Goal: Task Accomplishment & Management: Use online tool/utility

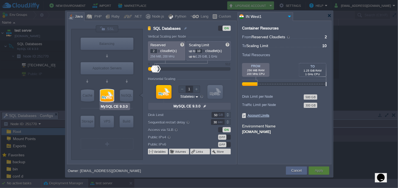
click at [113, 106] on input "MySQL CE 9.3.0" at bounding box center [115, 106] width 29 height 5
click at [203, 104] on img at bounding box center [205, 105] width 6 height 7
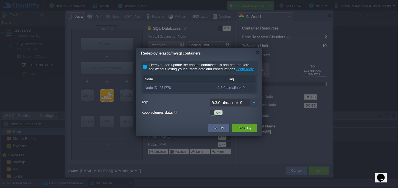
click at [254, 105] on img at bounding box center [254, 102] width 8 height 8
click at [221, 91] on div "9.3.0-almalinux-9" at bounding box center [231, 87] width 49 height 7
drag, startPoint x: 216, startPoint y: 93, endPoint x: 243, endPoint y: 92, distance: 26.7
click at [243, 91] on div "9.3.0-almalinux-9" at bounding box center [231, 87] width 49 height 7
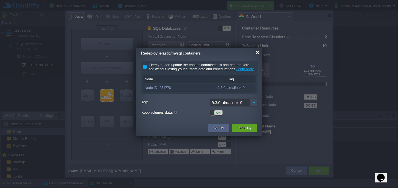
click at [258, 52] on div at bounding box center [258, 52] width 4 height 4
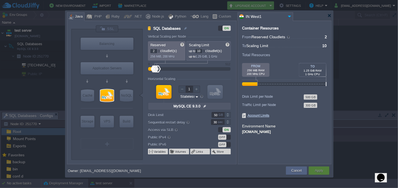
click at [168, 88] on div at bounding box center [163, 92] width 15 height 14
drag, startPoint x: 164, startPoint y: 97, endPoint x: 206, endPoint y: 106, distance: 42.9
click at [206, 106] on form "Vertical Scaling per Node Reserved 2 cloudlet(s) 256 MiB, 200 MHz Scaling Limit…" at bounding box center [192, 99] width 88 height 129
click at [206, 106] on img at bounding box center [205, 105] width 6 height 7
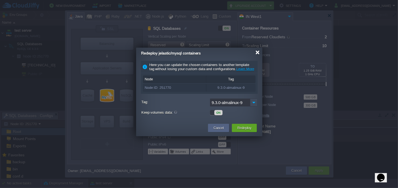
click at [257, 53] on div at bounding box center [258, 52] width 4 height 4
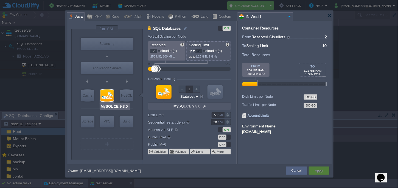
click at [109, 96] on div at bounding box center [107, 95] width 13 height 12
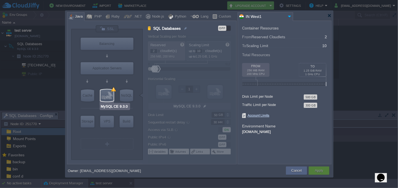
click at [109, 96] on div at bounding box center [107, 95] width 13 height 12
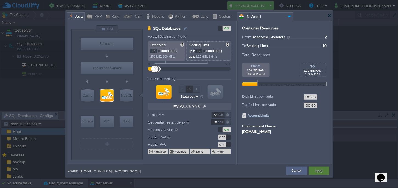
click at [163, 92] on div at bounding box center [163, 92] width 15 height 14
click at [105, 93] on div at bounding box center [107, 95] width 13 height 12
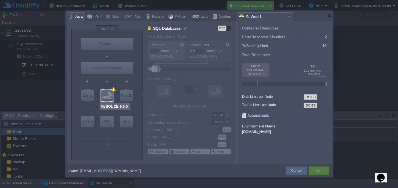
click at [113, 107] on input "MySQL CE 9.3.0" at bounding box center [115, 106] width 29 height 5
click at [107, 94] on div at bounding box center [107, 95] width 13 height 12
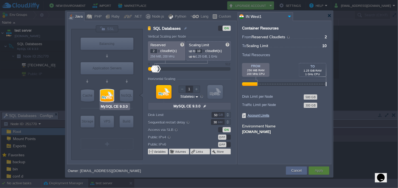
type input "Redis 7.2.4"
click at [125, 95] on div "NoSQL" at bounding box center [126, 95] width 13 height 12
type input "NoSQL Databases"
type input "1"
type input "4"
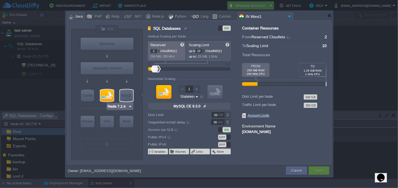
type input "Redis 7.2.4"
type input "7.2.4-almalinux-9"
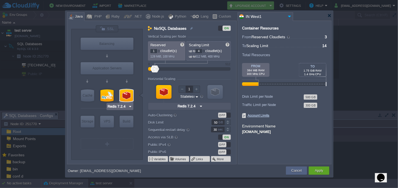
click at [125, 95] on div at bounding box center [126, 95] width 13 height 12
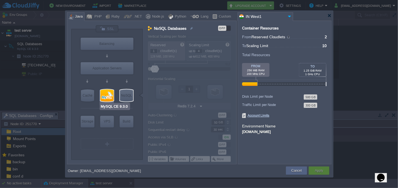
click at [117, 105] on input "MySQL CE 9.3.0" at bounding box center [115, 106] width 29 height 5
click at [116, 83] on div at bounding box center [107, 81] width 52 height 13
type input "MySQL CE 9.3.0"
click at [112, 105] on input "MySQL CE 9.3.0" at bounding box center [115, 106] width 29 height 5
click at [110, 96] on div at bounding box center [107, 95] width 13 height 12
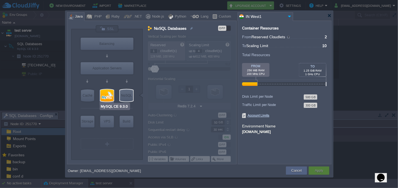
type input "SQL Databases"
type input "2"
type input "10"
type input "MySQL CE 9.3.0"
type input "null"
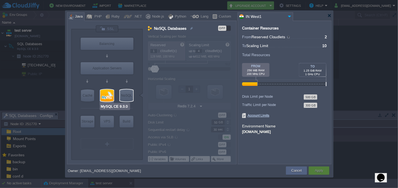
type input "9.3.0-almalinux-9"
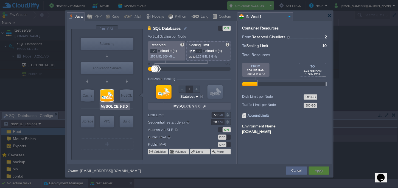
click at [108, 98] on div at bounding box center [107, 95] width 13 height 12
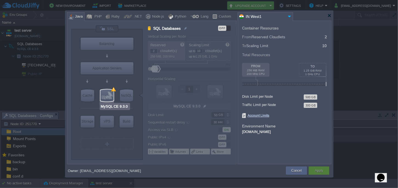
click at [112, 95] on div at bounding box center [107, 95] width 13 height 12
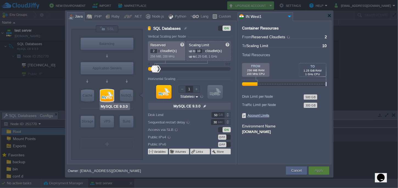
click at [112, 95] on div at bounding box center [107, 95] width 13 height 12
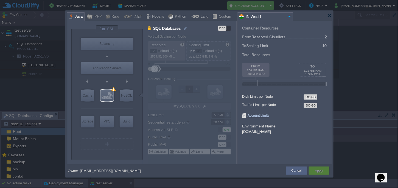
type input "Tomcat 11.0.11"
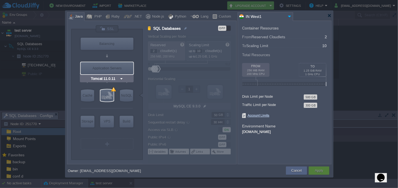
click at [109, 69] on div "Application Servers" at bounding box center [107, 68] width 53 height 12
type input "Application Servers"
type input "1"
type input "6"
type input "Tomcat 11.0.11"
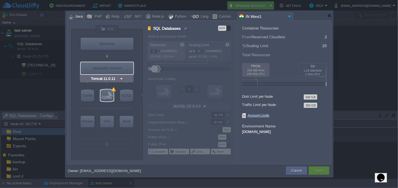
type input "Oracle OpenJD..."
type input "Stateful"
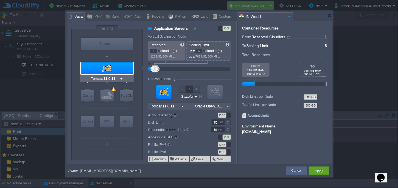
click at [110, 71] on div at bounding box center [107, 68] width 53 height 12
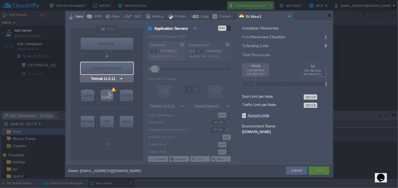
type input "MySQL CE 9.3.0"
click at [108, 98] on div at bounding box center [107, 95] width 13 height 12
type input "SQL Databases"
type input "2"
type input "10"
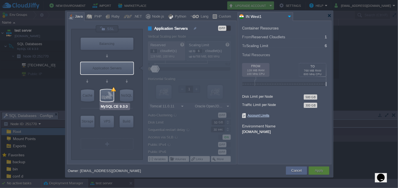
type input "MySQL CE 9.3.0"
type input "null"
type input "9.3.0-almalinux-9"
type input "Stateless"
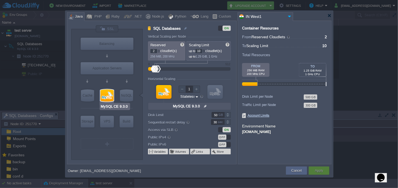
click at [108, 98] on div at bounding box center [107, 95] width 13 height 12
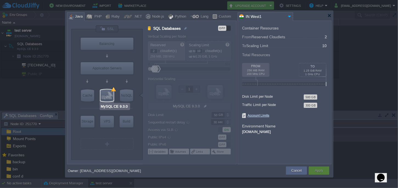
click at [108, 98] on div at bounding box center [107, 95] width 13 height 12
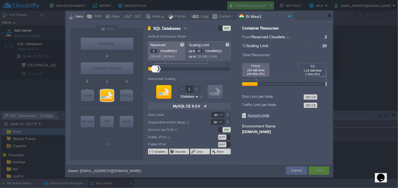
click at [167, 90] on div at bounding box center [163, 92] width 15 height 14
type input "NGINX 1.28.0"
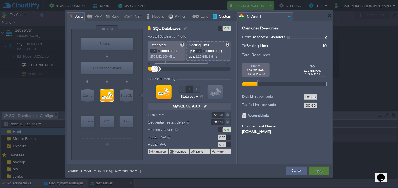
click at [217, 15] on div "Custom" at bounding box center [224, 17] width 14 height 8
type input "SQL Databases"
type input "null"
click at [76, 16] on div "Java" at bounding box center [77, 17] width 9 height 8
type input "SQL Databases"
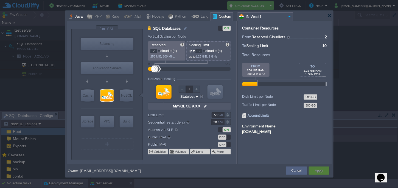
type input "null"
type input "Tomcat 11.0.11"
click at [328, 15] on div at bounding box center [330, 15] width 4 height 4
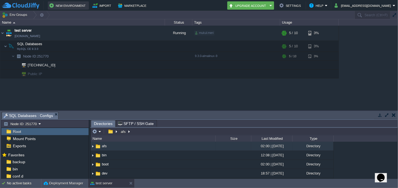
click at [62, 4] on button "New Environment" at bounding box center [68, 5] width 38 height 7
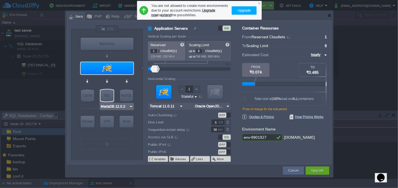
drag, startPoint x: 113, startPoint y: 109, endPoint x: 129, endPoint y: 103, distance: 16.5
click at [129, 103] on div "MariaDB 12.0.2" at bounding box center [117, 106] width 34 height 7
click at [130, 105] on img at bounding box center [131, 106] width 4 height 5
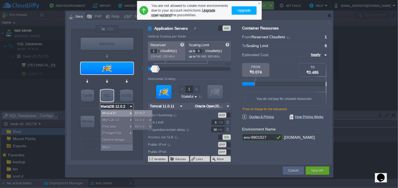
click at [138, 116] on div "12.0.2" at bounding box center [142, 113] width 19 height 7
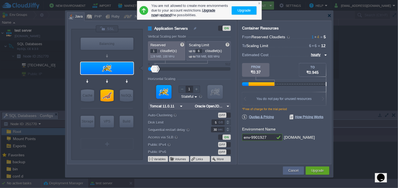
click at [127, 104] on div at bounding box center [107, 108] width 52 height 12
click at [114, 106] on input "MariaDB 12.0.2" at bounding box center [115, 106] width 29 height 5
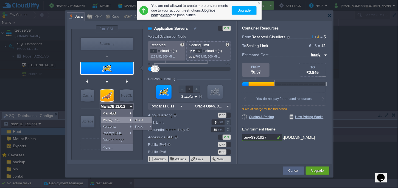
click at [141, 119] on div "9.3.0" at bounding box center [142, 119] width 19 height 7
type input "MySQL CE 9.3.0"
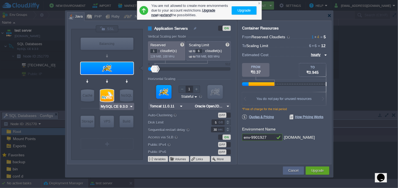
click at [108, 93] on div at bounding box center [107, 95] width 13 height 12
type input "SQL Databases"
type input "4"
type input "MySQL CE 9.3.0"
type input "9.3.0-almalinux-9"
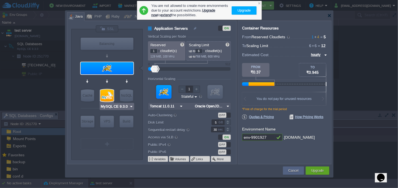
type input "Stateless"
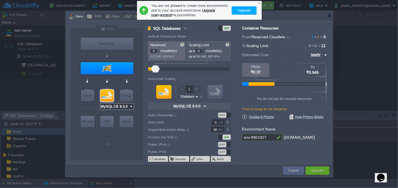
click at [121, 107] on input "MySQL CE 9.3.0" at bounding box center [115, 106] width 29 height 5
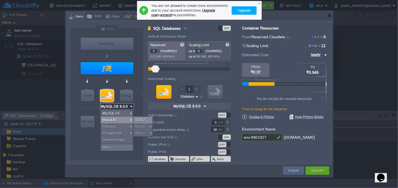
click at [145, 121] on div "12.0.2" at bounding box center [142, 119] width 19 height 7
type input "MariaDB 12.0.2"
type input "12.0.2-almalin..."
type input "MariaDB 12.0.2"
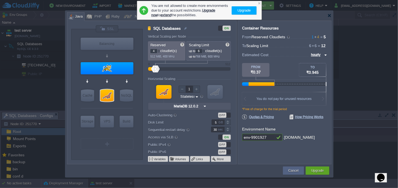
drag, startPoint x: 269, startPoint y: 136, endPoint x: 236, endPoint y: 136, distance: 33.0
click at [236, 136] on div "VM Balancing VM Application Servers VM Cache VM SQL VM NoSQL VM Storage VM VPS …" at bounding box center [199, 92] width 265 height 143
type input "test-db"
click at [259, 3] on div at bounding box center [260, 3] width 4 height 4
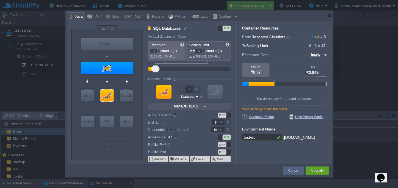
click at [159, 51] on div at bounding box center [159, 52] width 3 height 2
type input "0"
click at [159, 51] on div at bounding box center [159, 52] width 3 height 2
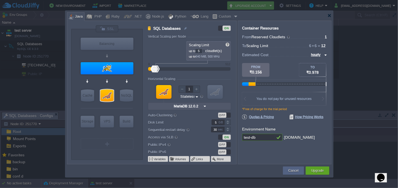
click at [205, 51] on div at bounding box center [204, 52] width 3 height 2
type input "4"
click at [205, 51] on div at bounding box center [204, 52] width 3 height 2
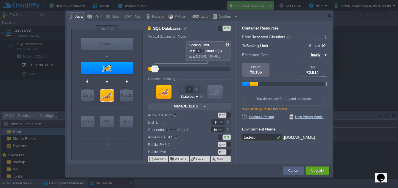
click at [205, 51] on div at bounding box center [204, 52] width 3 height 2
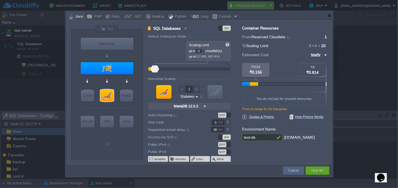
click at [205, 51] on div at bounding box center [204, 52] width 3 height 2
click at [329, 15] on div at bounding box center [330, 15] width 4 height 4
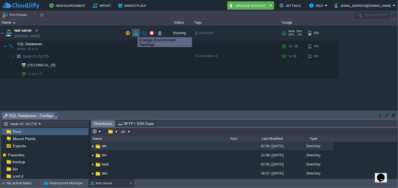
click at [137, 32] on button "button" at bounding box center [135, 32] width 5 height 5
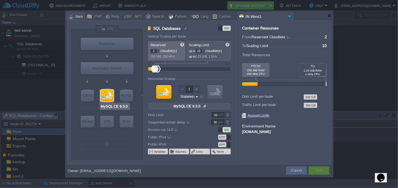
click at [109, 107] on input "MySQL CE 9.3.0" at bounding box center [115, 106] width 29 height 5
click at [110, 99] on div at bounding box center [107, 95] width 13 height 12
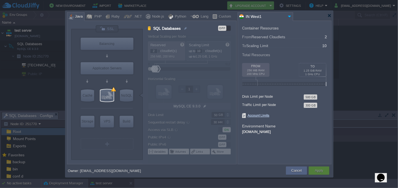
type input "Redis 7.2.4"
click at [130, 99] on div "NoSQL" at bounding box center [126, 95] width 13 height 12
type input "NoSQL Databases"
type input "1"
type input "4"
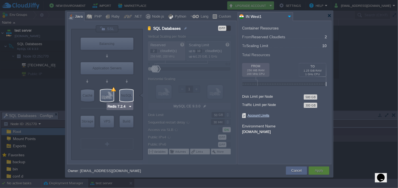
type input "Redis 7.2.4"
type input "7.2.4-almalinux-9"
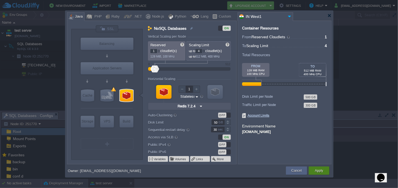
click at [321, 173] on button "Apply" at bounding box center [319, 170] width 8 height 5
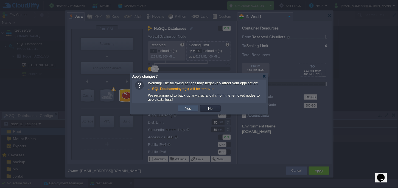
click at [189, 109] on button "Yes" at bounding box center [188, 108] width 9 height 5
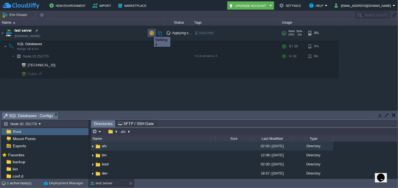
click at [150, 32] on button "button" at bounding box center [151, 32] width 5 height 5
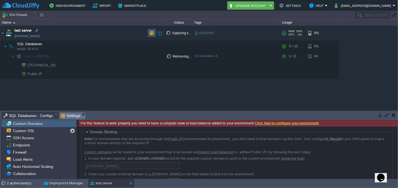
click at [150, 32] on button "button" at bounding box center [151, 32] width 5 height 5
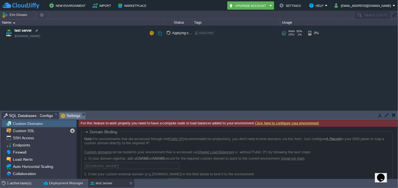
click at [133, 32] on td "test server env-5289211.cloudjiffy.net" at bounding box center [82, 33] width 165 height 15
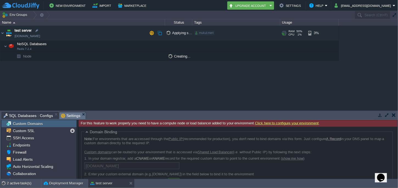
click at [113, 33] on td "test server env-5289211.cloudjiffy.net" at bounding box center [82, 33] width 165 height 15
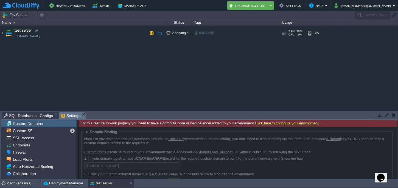
click at [113, 33] on td "test server env-5289211.cloudjiffy.net" at bounding box center [82, 33] width 165 height 15
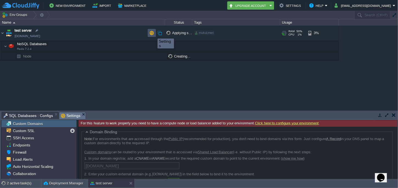
click at [154, 34] on button "button" at bounding box center [151, 32] width 5 height 5
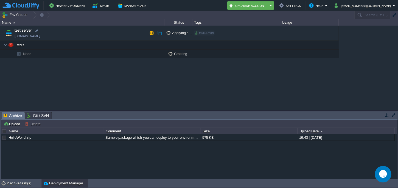
click at [132, 35] on td "test server [DOMAIN_NAME]" at bounding box center [82, 33] width 165 height 15
drag, startPoint x: 192, startPoint y: 22, endPoint x: 217, endPoint y: 20, distance: 25.3
click at [217, 20] on tr "Name Status Tags Usage" at bounding box center [169, 22] width 339 height 6
click at [82, 44] on td "Redis" at bounding box center [82, 45] width 165 height 9
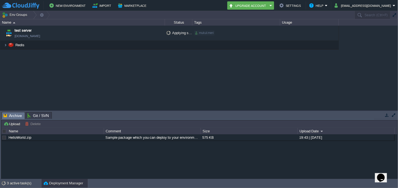
click at [82, 44] on td "Redis" at bounding box center [82, 45] width 165 height 9
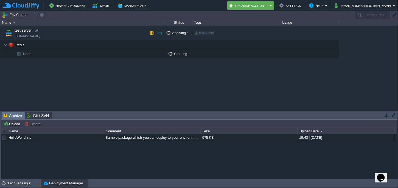
click at [113, 29] on td "test server [DOMAIN_NAME]" at bounding box center [82, 33] width 165 height 15
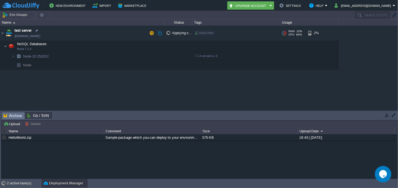
click at [72, 30] on td "test server [DOMAIN_NAME]" at bounding box center [82, 33] width 165 height 15
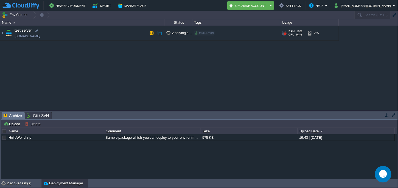
click at [72, 30] on td "test server [DOMAIN_NAME]" at bounding box center [82, 33] width 165 height 15
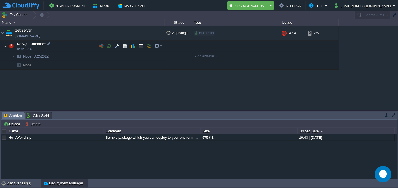
click at [6, 47] on img at bounding box center [5, 46] width 3 height 11
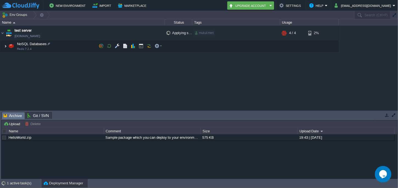
click at [6, 47] on img at bounding box center [5, 46] width 3 height 11
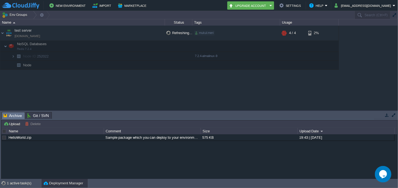
click at [45, 81] on div "test server env-5289211.cloudjiffy.net Refreshing... mukul.meri + Add to Env Gr…" at bounding box center [199, 68] width 399 height 84
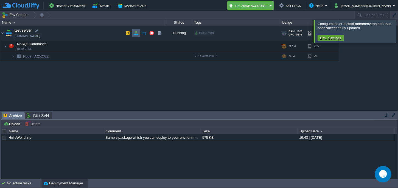
click at [135, 33] on button "button" at bounding box center [135, 32] width 5 height 5
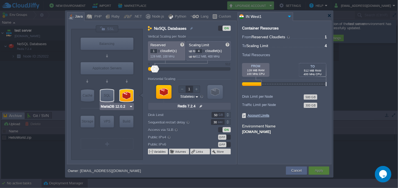
click at [118, 105] on input "MariaDB 12.0.2" at bounding box center [115, 106] width 29 height 5
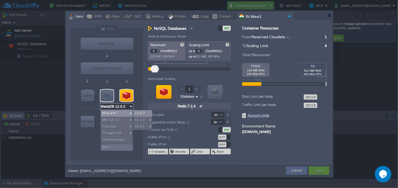
click at [141, 112] on div "12.0.2" at bounding box center [142, 113] width 19 height 7
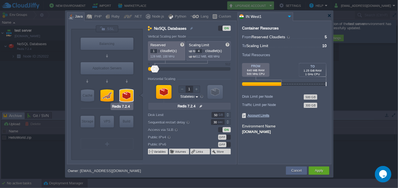
click at [127, 93] on div at bounding box center [126, 95] width 13 height 12
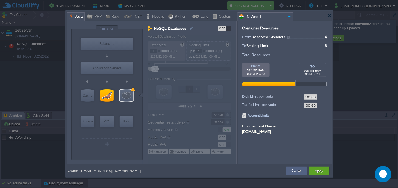
click at [269, 84] on div at bounding box center [268, 84] width 53 height 4
click at [78, 16] on div "Java" at bounding box center [77, 17] width 9 height 8
click at [127, 96] on div at bounding box center [126, 95] width 13 height 12
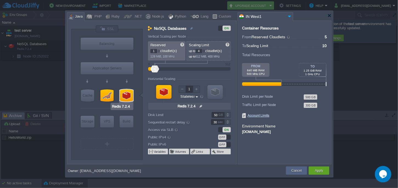
click at [127, 96] on div at bounding box center [126, 95] width 13 height 12
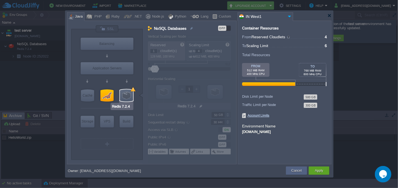
click at [129, 94] on div at bounding box center [126, 95] width 13 height 12
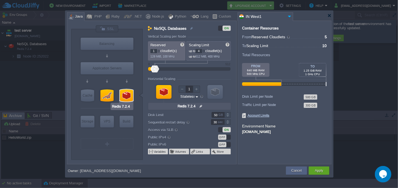
click at [129, 94] on div at bounding box center [126, 95] width 13 height 12
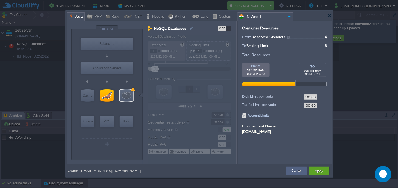
click at [223, 26] on div "OFF" at bounding box center [222, 28] width 8 height 5
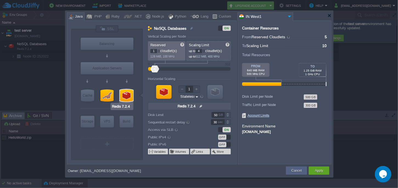
click at [123, 94] on div at bounding box center [126, 95] width 13 height 12
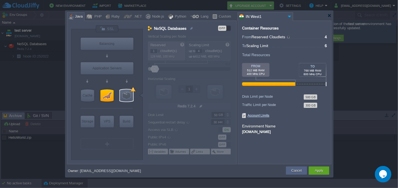
drag, startPoint x: 292, startPoint y: 84, endPoint x: 244, endPoint y: 86, distance: 47.3
click at [244, 86] on div "Container Resources From Reserved Cloudlets ... = 4 not added To Scaling Limit …" at bounding box center [285, 92] width 94 height 143
type input "MariaDB 12.0.2"
click at [322, 171] on button "Apply" at bounding box center [319, 170] width 8 height 5
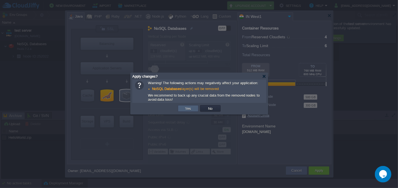
click at [193, 109] on td "Yes" at bounding box center [188, 108] width 21 height 7
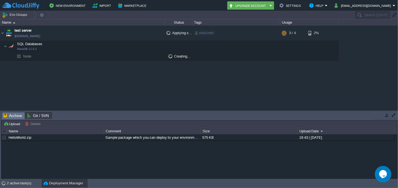
click at [49, 54] on td "Node" at bounding box center [82, 56] width 165 height 9
click at [53, 44] on td "SQL Databases MariaDB 12.0.2" at bounding box center [82, 46] width 165 height 11
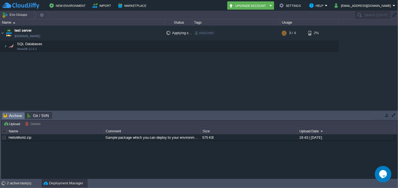
click at [53, 44] on td "SQL Databases MariaDB 12.0.2" at bounding box center [82, 46] width 165 height 11
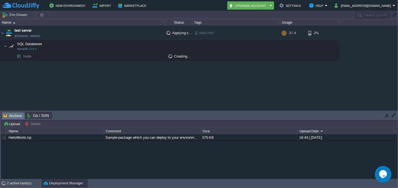
click at [240, 73] on div "test server env-5289211.cloudjiffy.net Applying settings... mukul.meri + Add to…" at bounding box center [199, 68] width 399 height 84
click at [73, 33] on td "test server env-5289211.cloudjiffy.net" at bounding box center [82, 33] width 165 height 15
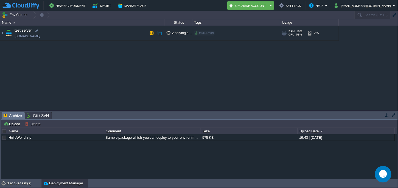
click at [73, 33] on td "test server env-5289211.cloudjiffy.net" at bounding box center [82, 33] width 165 height 15
click at [65, 35] on td "test server env-5289211.cloudjiffy.net" at bounding box center [82, 33] width 165 height 15
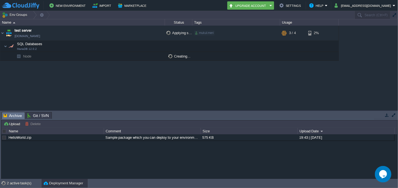
click at [62, 48] on td "SQL Databases MariaDB 12.0.2" at bounding box center [82, 46] width 165 height 11
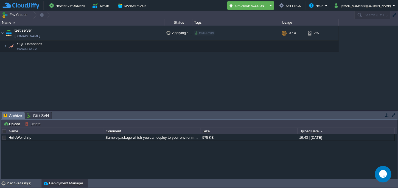
click at [62, 48] on td "SQL Databases MariaDB 12.0.2" at bounding box center [82, 46] width 165 height 11
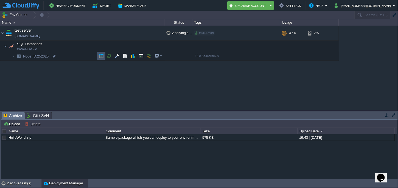
click at [103, 56] on button "button" at bounding box center [101, 55] width 5 height 5
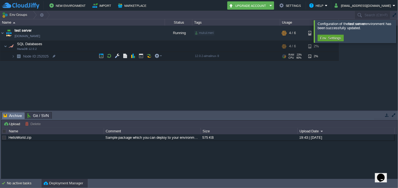
click at [75, 56] on td "Node ID: 252025" at bounding box center [82, 56] width 165 height 9
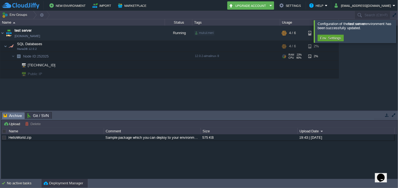
click at [75, 56] on td "Node ID: 252025" at bounding box center [82, 56] width 165 height 9
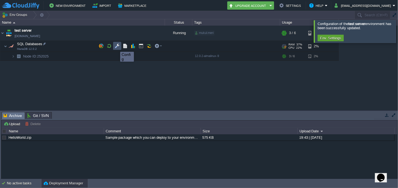
click at [116, 47] on button "button" at bounding box center [117, 45] width 5 height 5
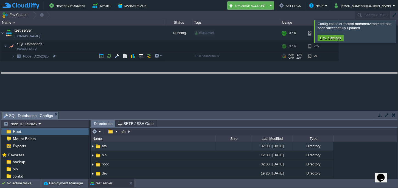
drag, startPoint x: 119, startPoint y: 113, endPoint x: 124, endPoint y: 70, distance: 43.3
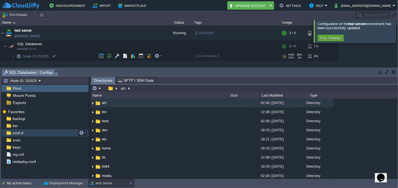
click at [32, 133] on div "conf.d" at bounding box center [44, 132] width 87 height 7
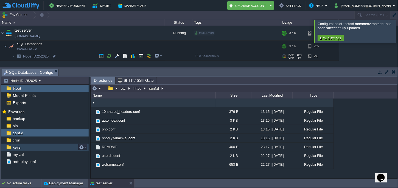
click at [18, 149] on span "keys" at bounding box center [17, 146] width 10 height 5
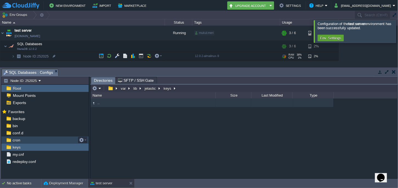
click at [17, 137] on span "cron" at bounding box center [17, 139] width 10 height 5
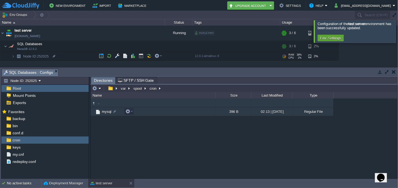
click at [103, 111] on span "mysql" at bounding box center [106, 111] width 11 height 5
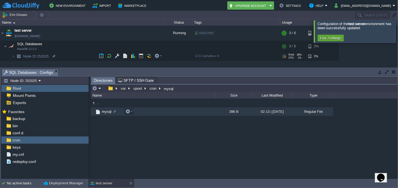
click at [103, 111] on span "mysql" at bounding box center [106, 111] width 11 height 5
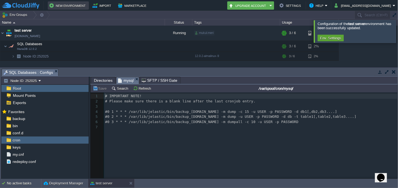
scroll to position [2, 0]
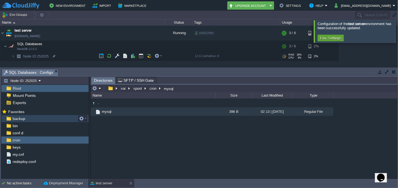
click at [36, 118] on div "backup" at bounding box center [44, 118] width 87 height 7
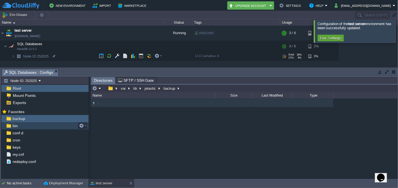
click at [20, 126] on div "bin" at bounding box center [44, 125] width 87 height 7
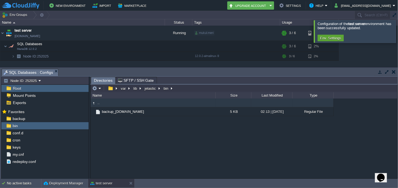
click at [23, 86] on div "Root" at bounding box center [44, 88] width 87 height 7
click at [19, 88] on span "Root" at bounding box center [17, 88] width 10 height 5
click at [16, 87] on span "Root" at bounding box center [17, 88] width 10 height 5
click at [332, 37] on button "Env. Settings" at bounding box center [331, 37] width 25 height 5
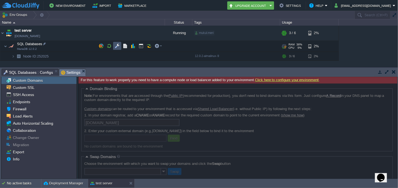
click at [116, 45] on button "button" at bounding box center [117, 45] width 5 height 5
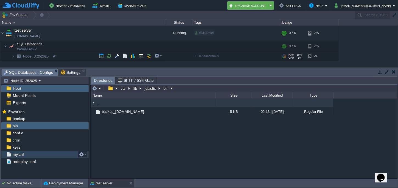
click at [22, 153] on span "my.cnf" at bounding box center [18, 154] width 13 height 5
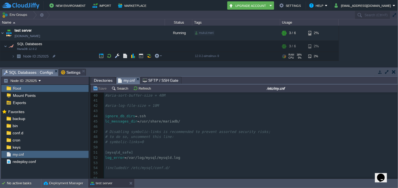
scroll to position [183, 0]
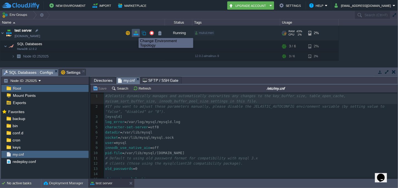
click at [135, 33] on button "button" at bounding box center [135, 32] width 5 height 5
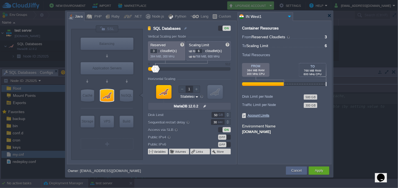
click at [159, 53] on div at bounding box center [159, 51] width 3 height 4
type input "0"
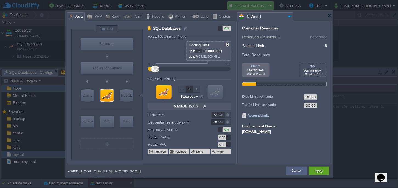
click at [159, 53] on div "Reserved 0 cloudlet(s) 0 MiB, 0 MHz Scaling Limit up to 6 cloudlet(s) up to 768…" at bounding box center [189, 50] width 83 height 19
click at [205, 51] on div at bounding box center [204, 52] width 3 height 2
type input "4"
click at [205, 51] on div at bounding box center [204, 52] width 3 height 2
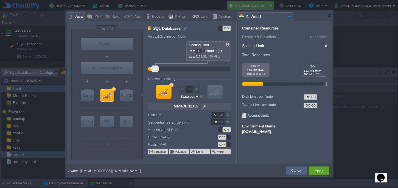
click at [205, 51] on div at bounding box center [204, 52] width 3 height 2
click at [318, 169] on button "Apply" at bounding box center [319, 170] width 8 height 5
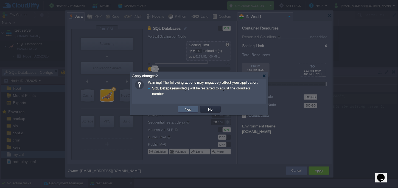
click at [193, 112] on td "Yes" at bounding box center [188, 109] width 21 height 7
